Goal: Information Seeking & Learning: Learn about a topic

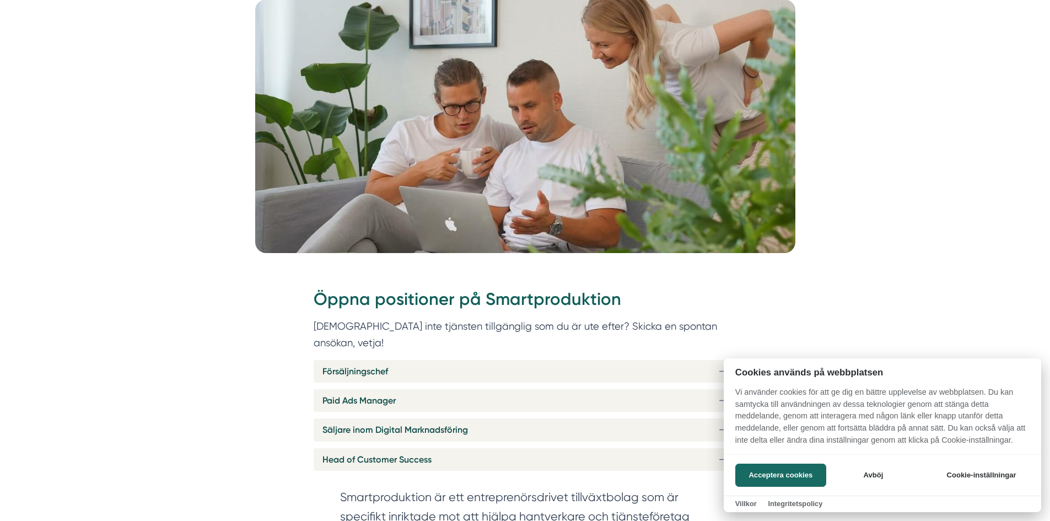
scroll to position [276, 0]
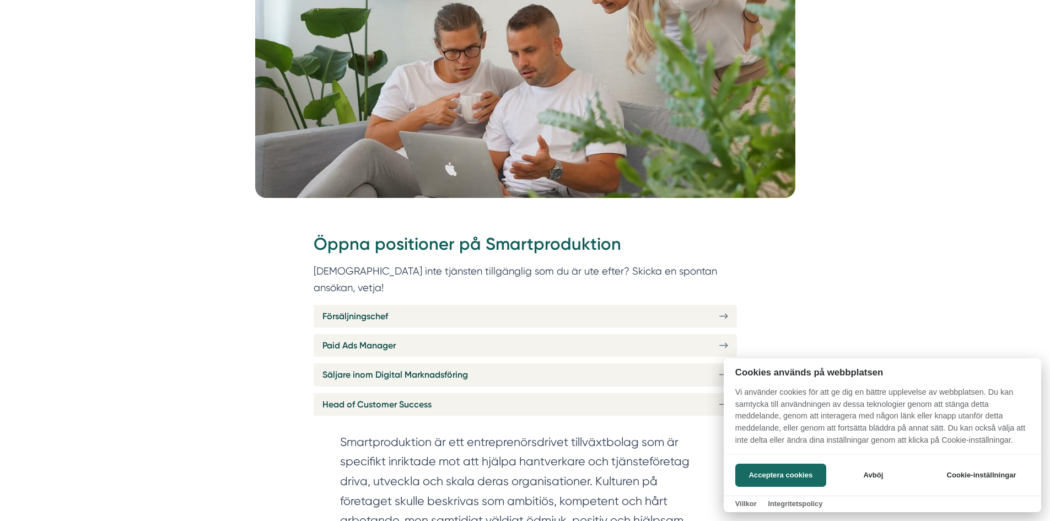
click at [506, 298] on div at bounding box center [525, 260] width 1050 height 521
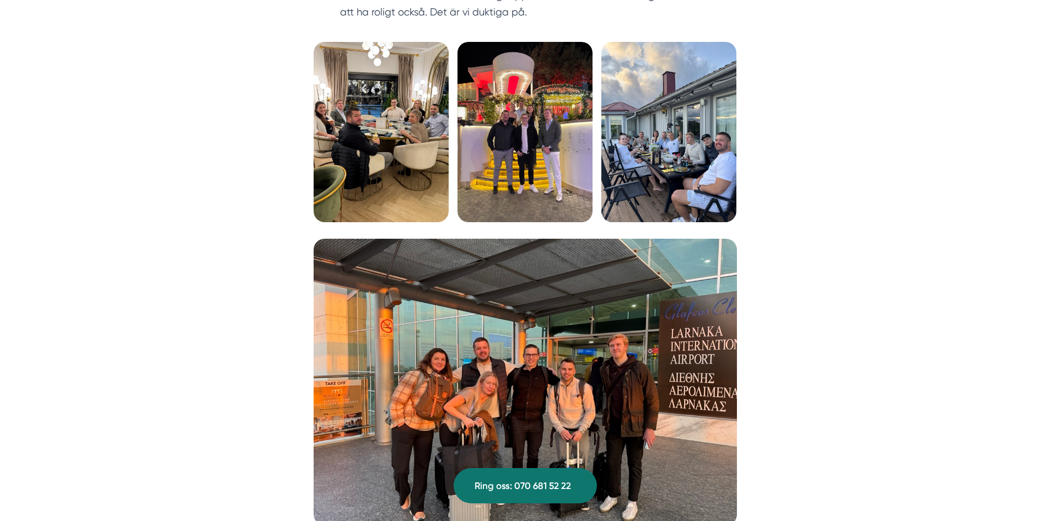
scroll to position [3417, 0]
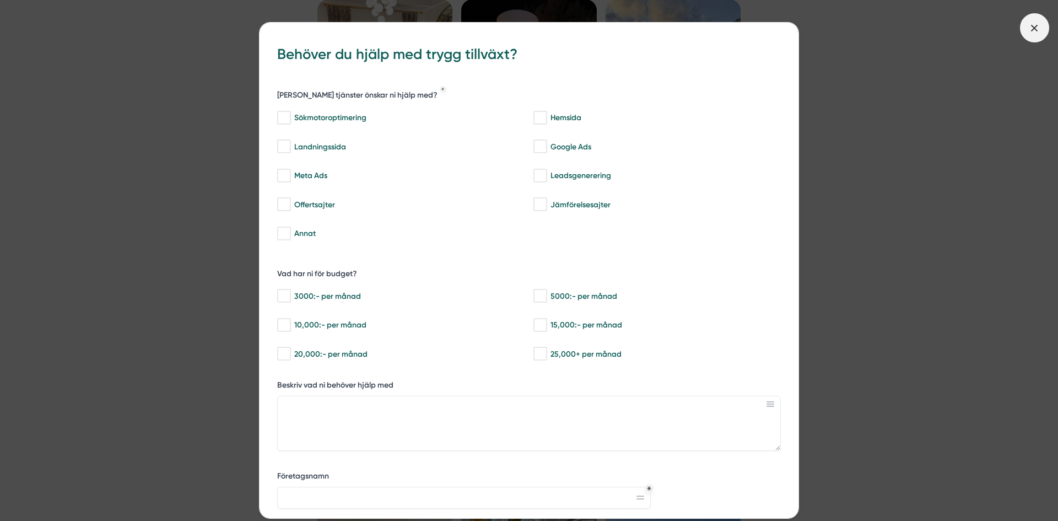
click at [1036, 25] on icon at bounding box center [1034, 28] width 12 height 12
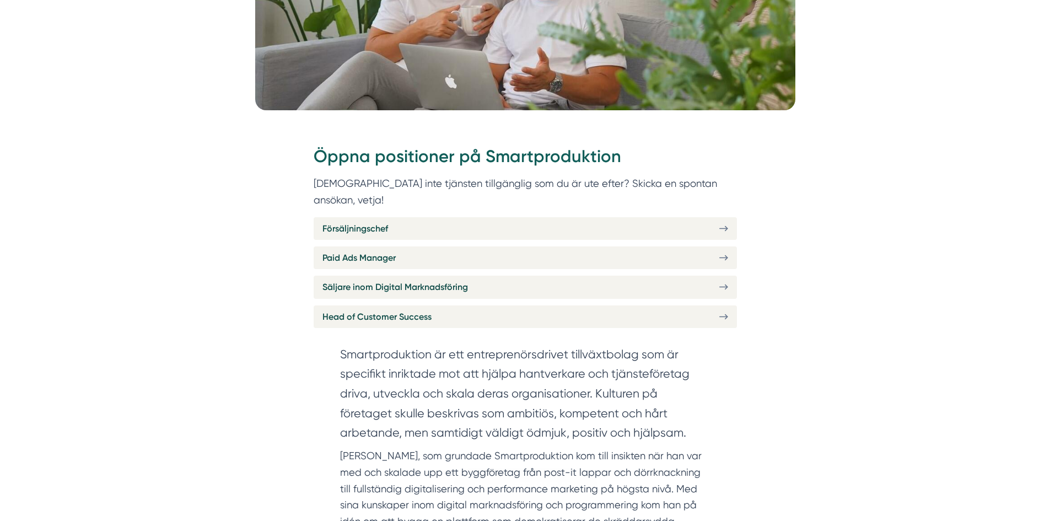
scroll to position [220, 0]
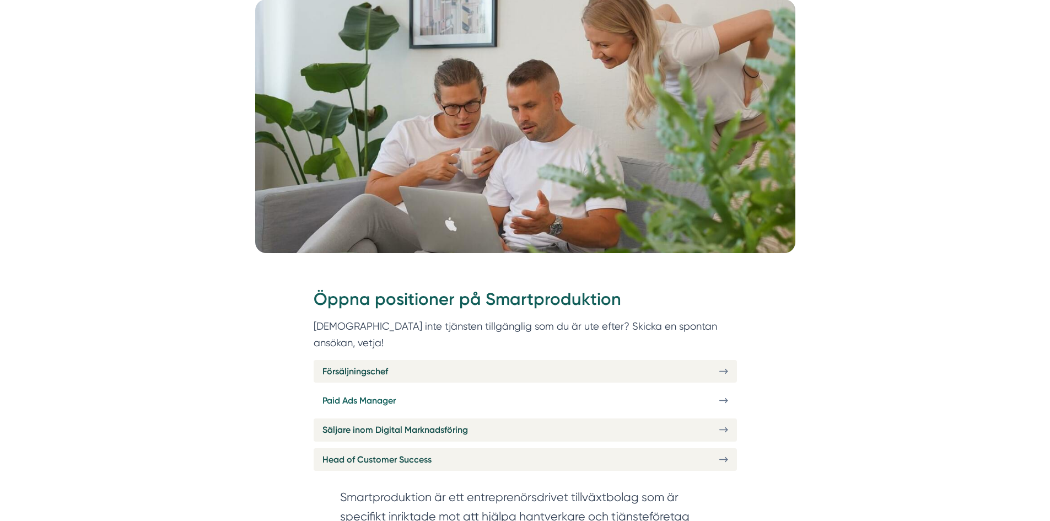
click at [353, 394] on span "Paid Ads Manager" at bounding box center [358, 401] width 73 height 14
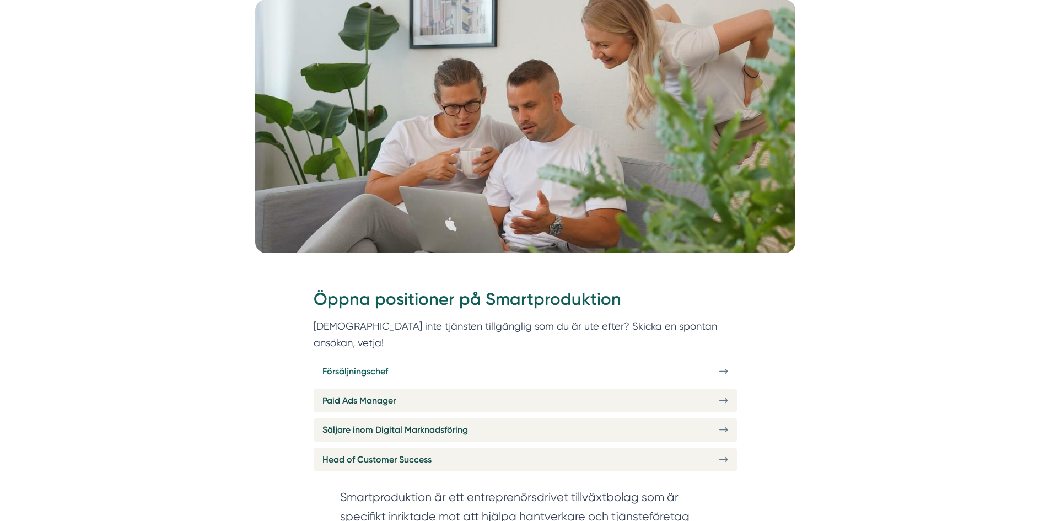
click at [381, 364] on span "Försäljningschef" at bounding box center [355, 371] width 66 height 14
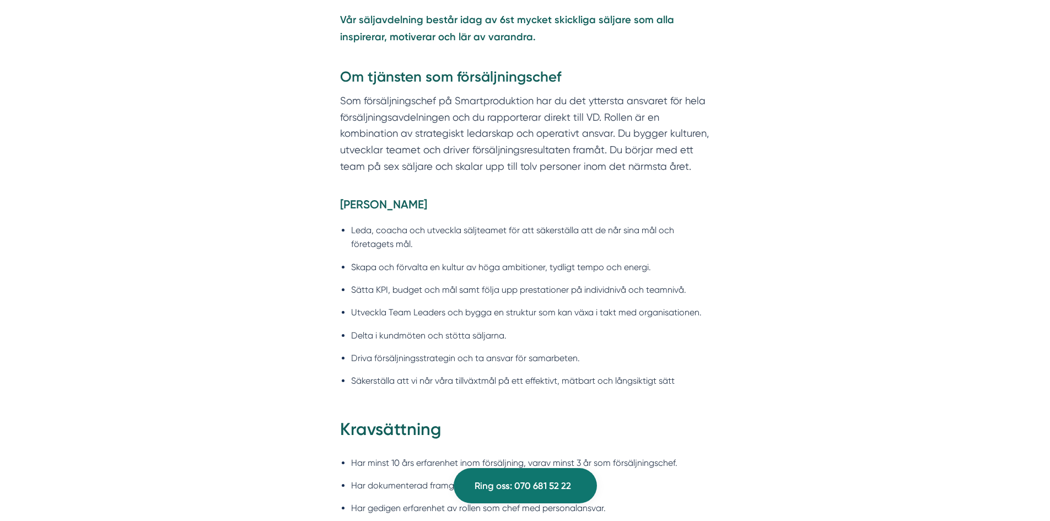
scroll to position [937, 0]
